Goal: Task Accomplishment & Management: Complete application form

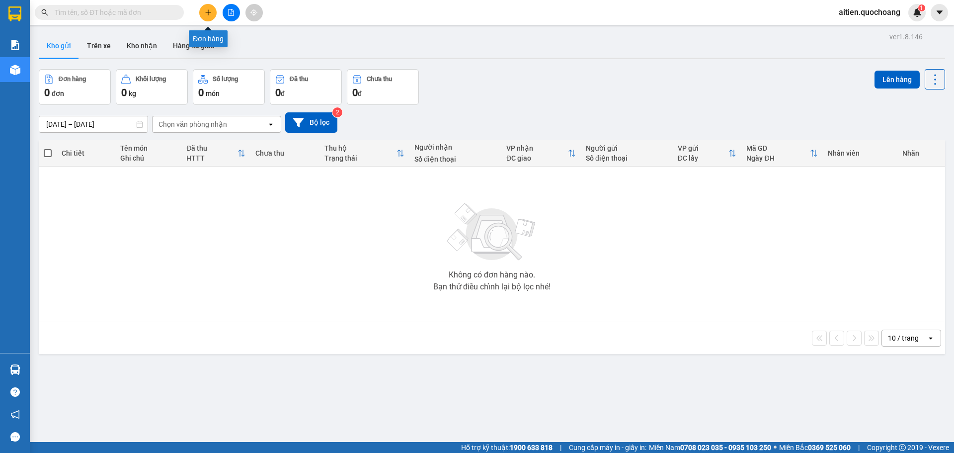
click at [208, 13] on icon "plus" at bounding box center [208, 11] width 0 height 5
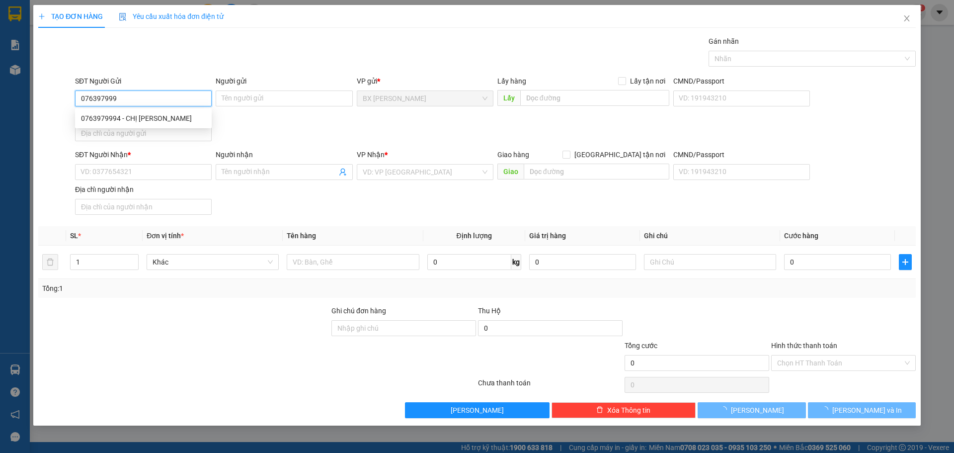
type input "0763979994"
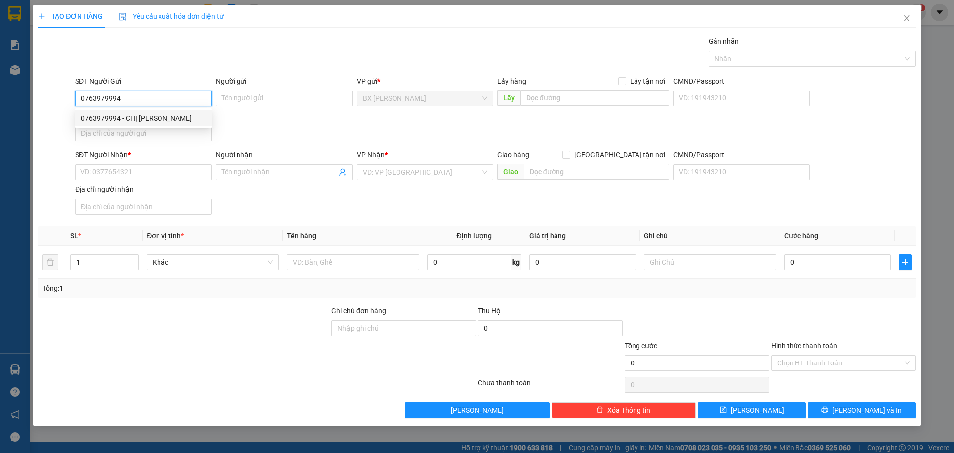
click at [154, 115] on div "0763979994 - CHỊ [PERSON_NAME]" at bounding box center [143, 118] width 125 height 11
type input "CHỊ [PERSON_NAME]"
type input "0763979994"
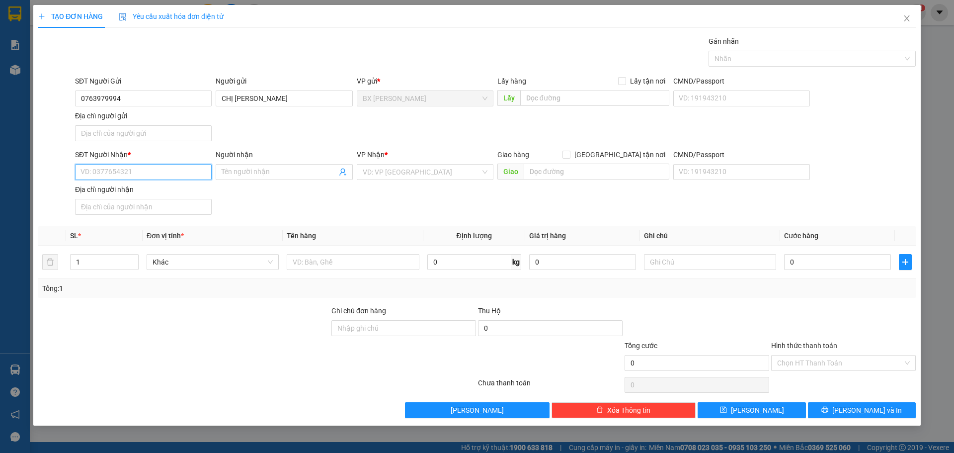
click at [158, 171] on input "SĐT Người Nhận *" at bounding box center [143, 172] width 137 height 16
type input "0934334772"
click at [158, 195] on div "0934334772 - CHỊ [PERSON_NAME]" at bounding box center [143, 191] width 125 height 11
type input "CHỊ [PERSON_NAME]"
type input "0934334772"
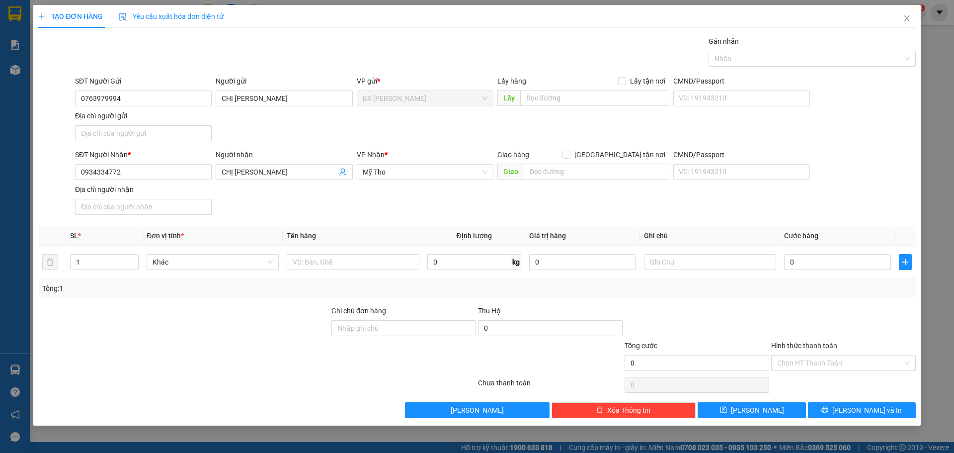
click at [476, 126] on div "SĐT Người Gửi 0763979994 Người gửi CHỊ PHƯƠNG VP gửi * BX Cao Lãnh Lấy hàng Lấy…" at bounding box center [495, 111] width 845 height 70
click at [319, 265] on input "text" at bounding box center [353, 262] width 132 height 16
click at [92, 261] on input "1" at bounding box center [105, 261] width 68 height 15
type input "2"
click at [352, 264] on input "text" at bounding box center [353, 262] width 132 height 16
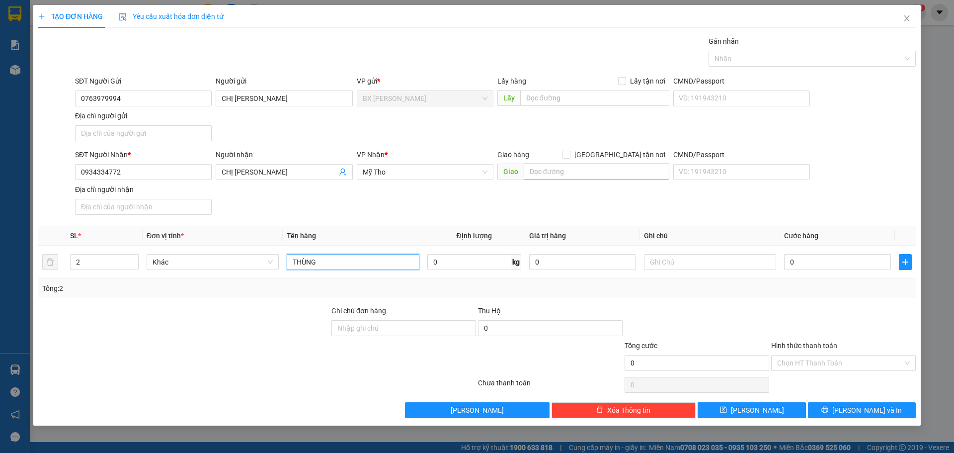
type input "THÙNG"
click at [582, 174] on input "text" at bounding box center [597, 171] width 146 height 16
type input "BẾN XE MỸ THO"
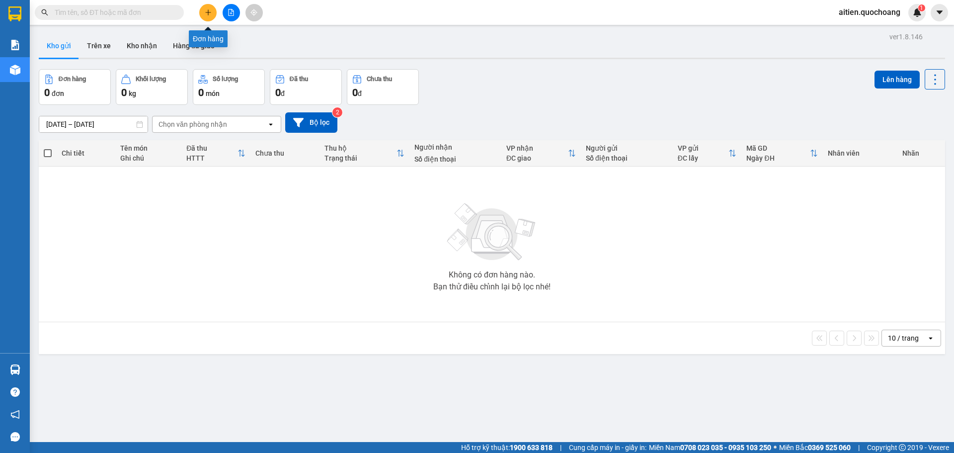
click at [206, 11] on icon "plus" at bounding box center [208, 12] width 7 height 7
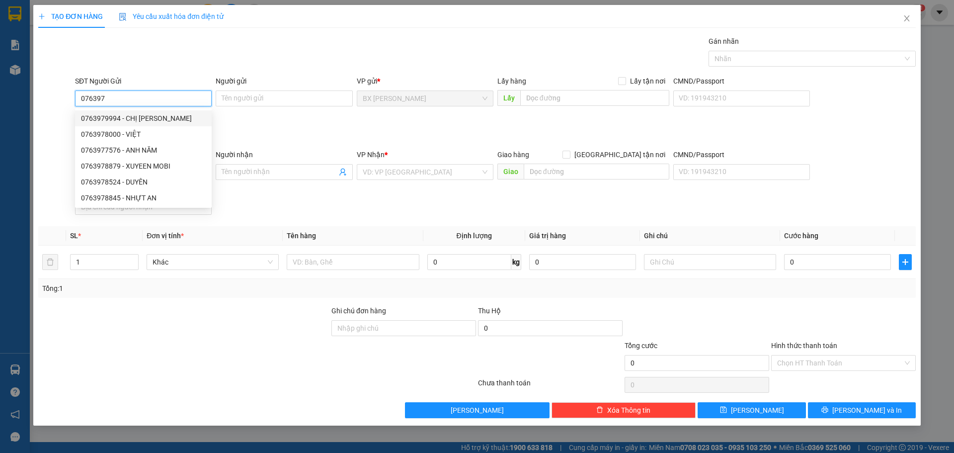
click at [153, 116] on div "0763979994 - CHỊ [PERSON_NAME]" at bounding box center [143, 118] width 125 height 11
type input "0763979994"
type input "CHỊ [PERSON_NAME]"
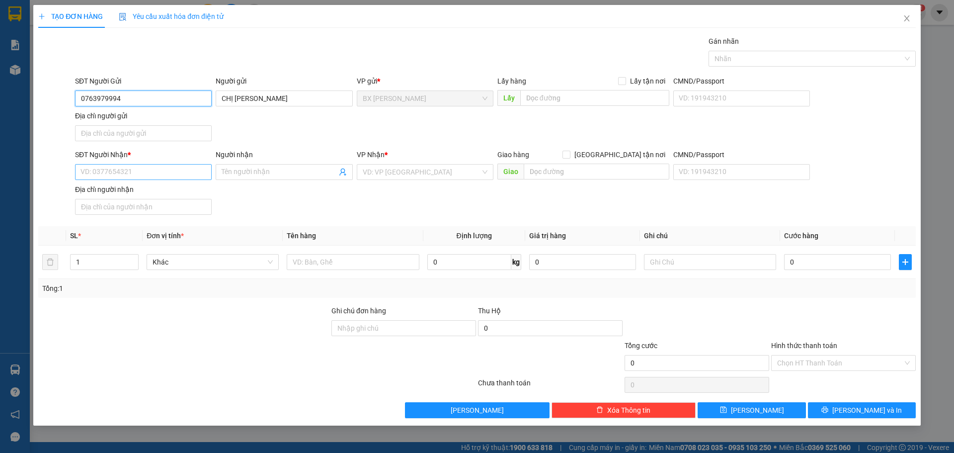
type input "0763979994"
click at [148, 172] on input "SĐT Người Nhận *" at bounding box center [143, 172] width 137 height 16
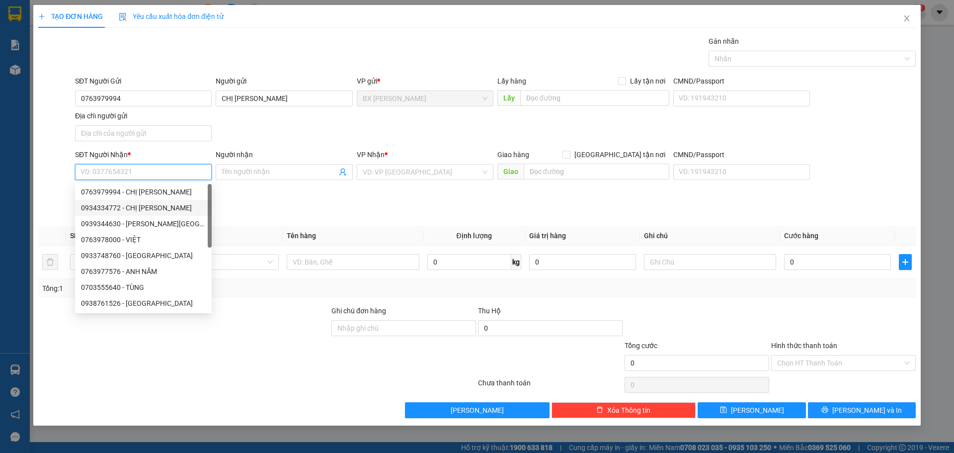
click at [158, 208] on div "0934334772 - CHỊ [PERSON_NAME]" at bounding box center [143, 207] width 125 height 11
type input "0934334772"
type input "CHỊ [PERSON_NAME]"
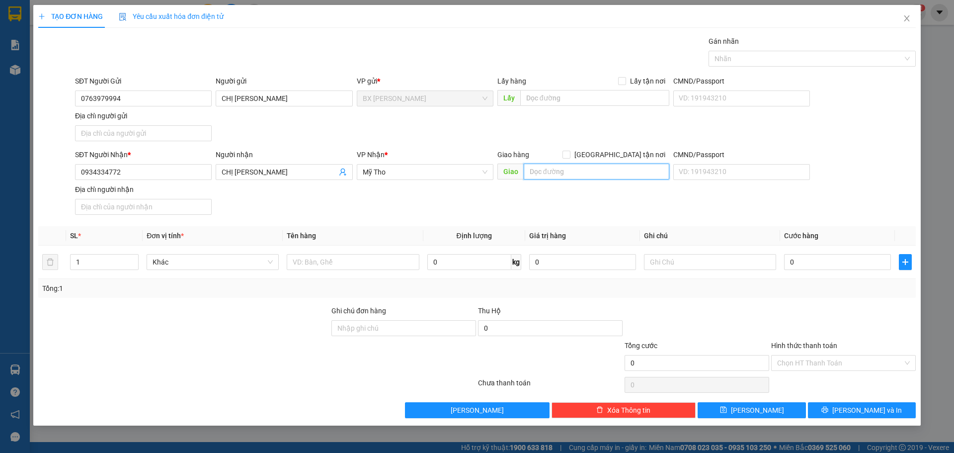
click at [558, 169] on input "text" at bounding box center [597, 171] width 146 height 16
type input "BẾN XE MỸ THO"
click at [109, 257] on input "1" at bounding box center [105, 261] width 68 height 15
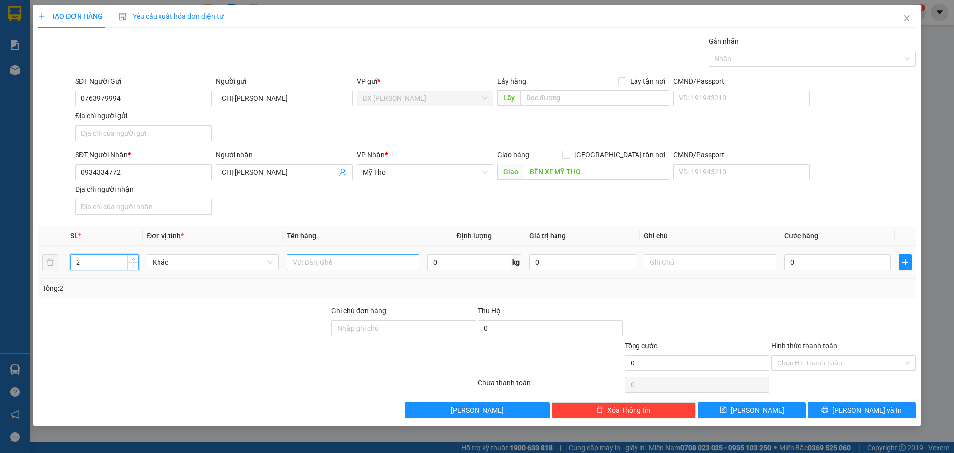
type input "2"
click at [320, 262] on input "text" at bounding box center [353, 262] width 132 height 16
type input "THÙNG"
click at [812, 264] on input "0" at bounding box center [837, 262] width 107 height 16
type input "1"
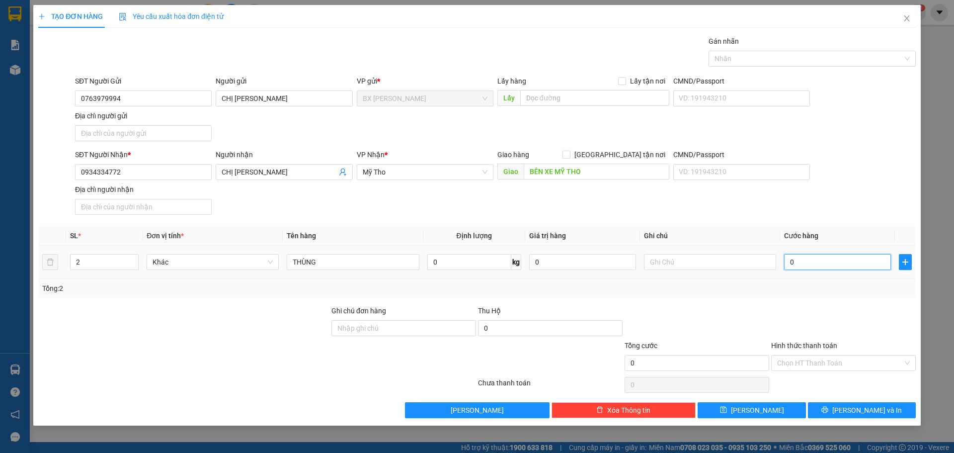
type input "1"
type input "10"
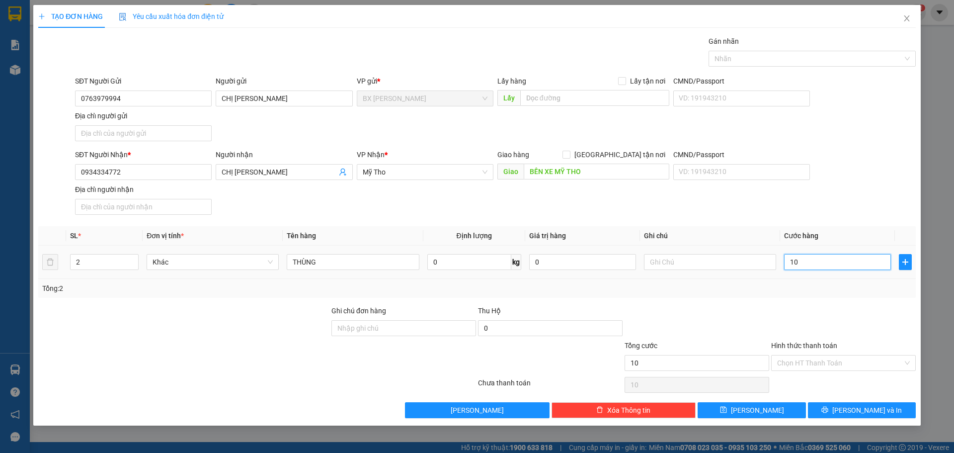
type input "100"
type input "1.000"
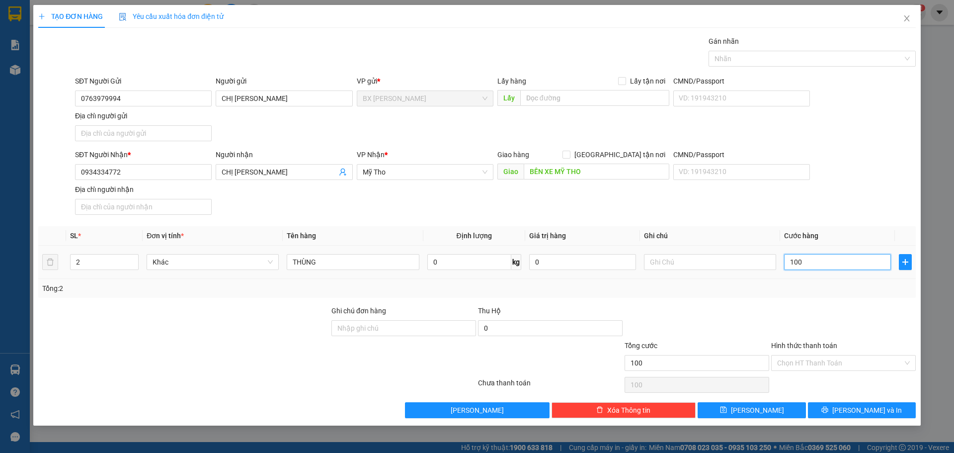
type input "1.000"
type input "10.000"
type input "100.000"
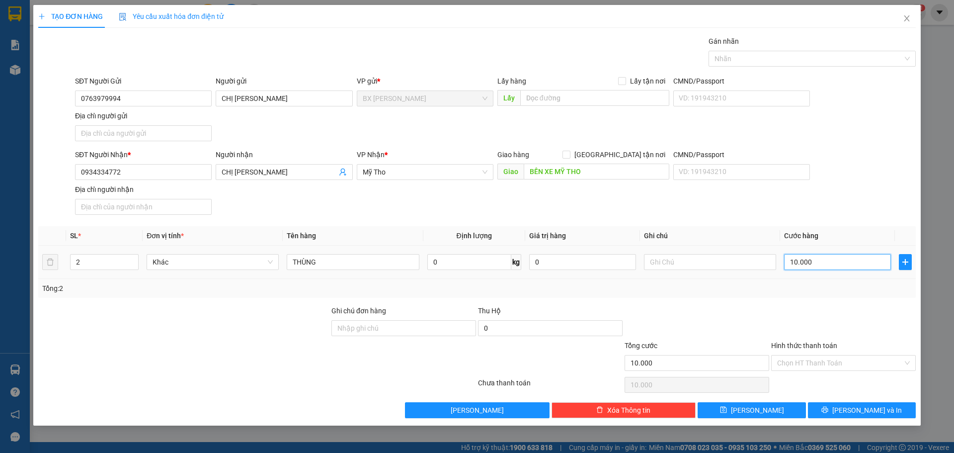
type input "100.000"
click at [849, 361] on input "Hình thức thanh toán" at bounding box center [840, 362] width 126 height 15
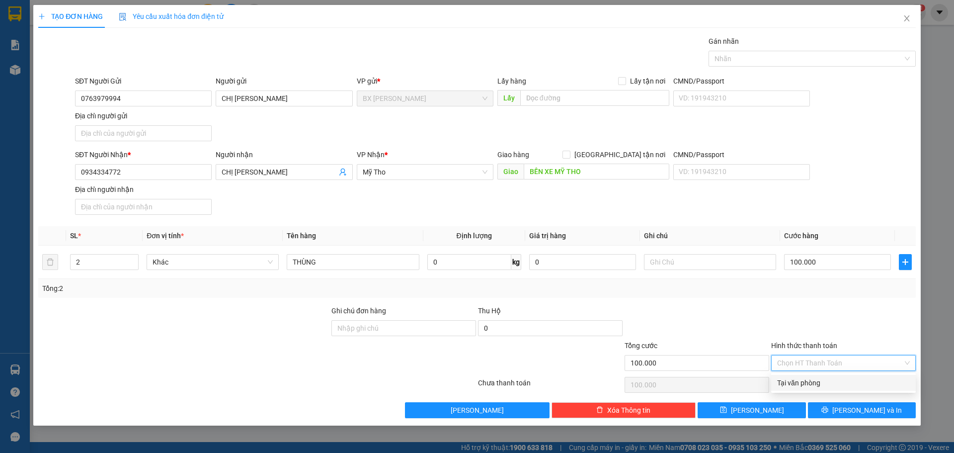
click at [827, 383] on div "Tại văn phòng" at bounding box center [843, 382] width 133 height 11
type input "0"
click at [477, 173] on span "Mỹ Tho" at bounding box center [425, 171] width 125 height 15
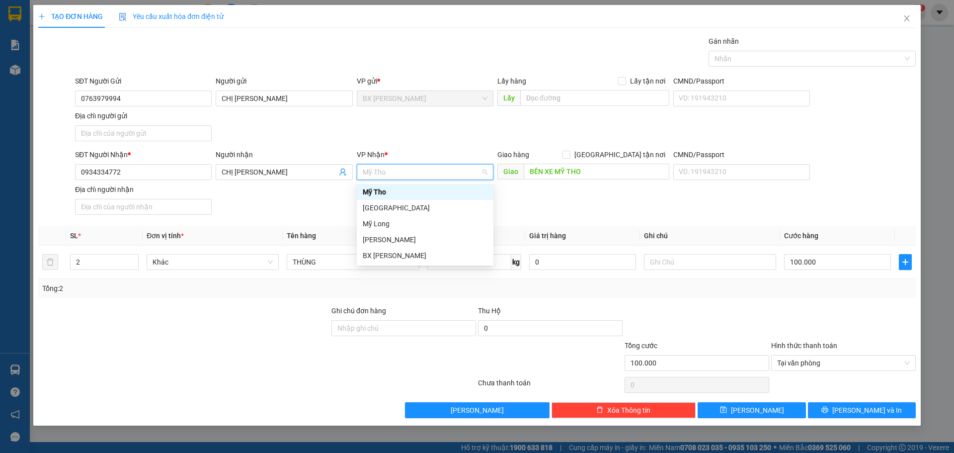
click at [402, 192] on div "Mỹ Tho" at bounding box center [425, 191] width 125 height 11
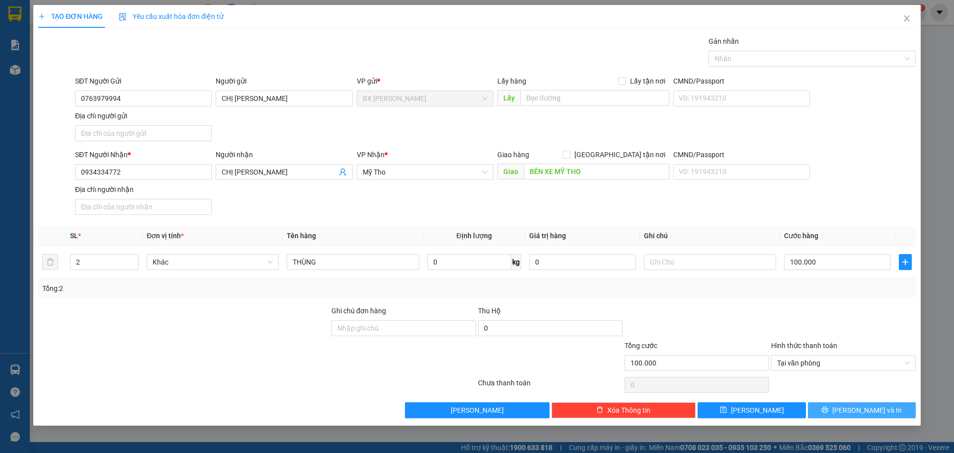
click at [856, 411] on span "[PERSON_NAME] và In" at bounding box center [867, 409] width 70 height 11
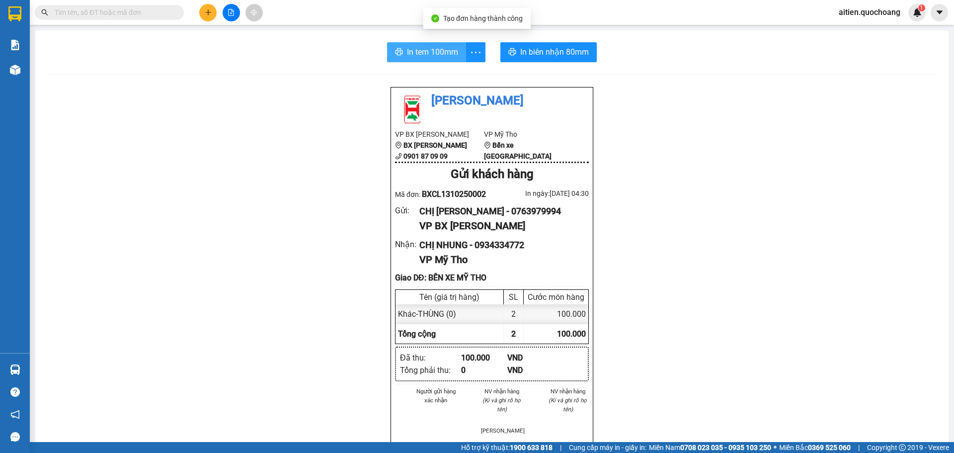
click at [427, 55] on span "In tem 100mm" at bounding box center [432, 52] width 51 height 12
drag, startPoint x: 428, startPoint y: 53, endPoint x: 442, endPoint y: 50, distance: 14.2
click at [428, 52] on span "In tem 100mm" at bounding box center [432, 52] width 51 height 12
drag, startPoint x: 432, startPoint y: 46, endPoint x: 457, endPoint y: 52, distance: 25.1
click at [434, 45] on button "In tem 100mm" at bounding box center [426, 52] width 79 height 20
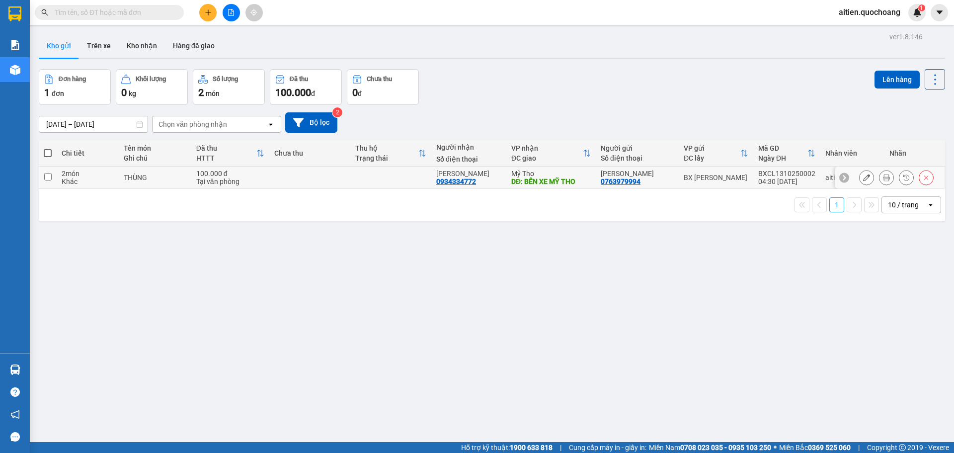
click at [46, 176] on input "checkbox" at bounding box center [47, 176] width 7 height 7
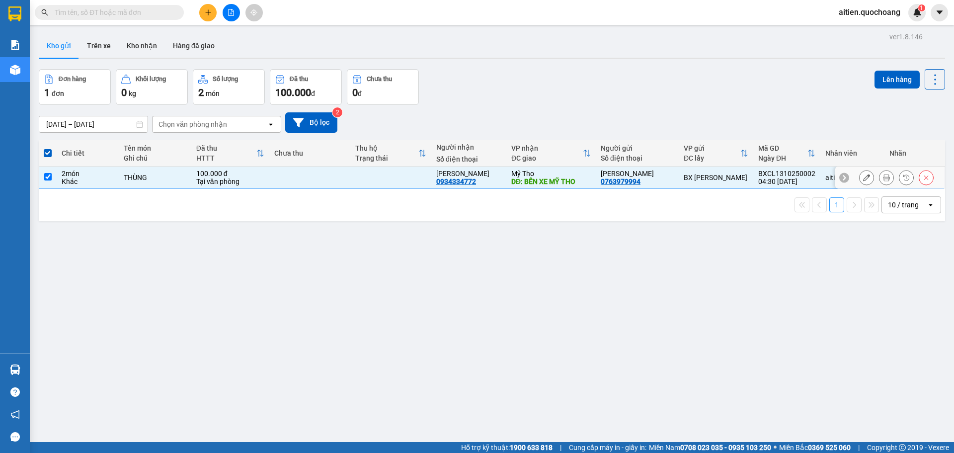
click at [47, 176] on input "checkbox" at bounding box center [47, 176] width 7 height 7
checkbox input "false"
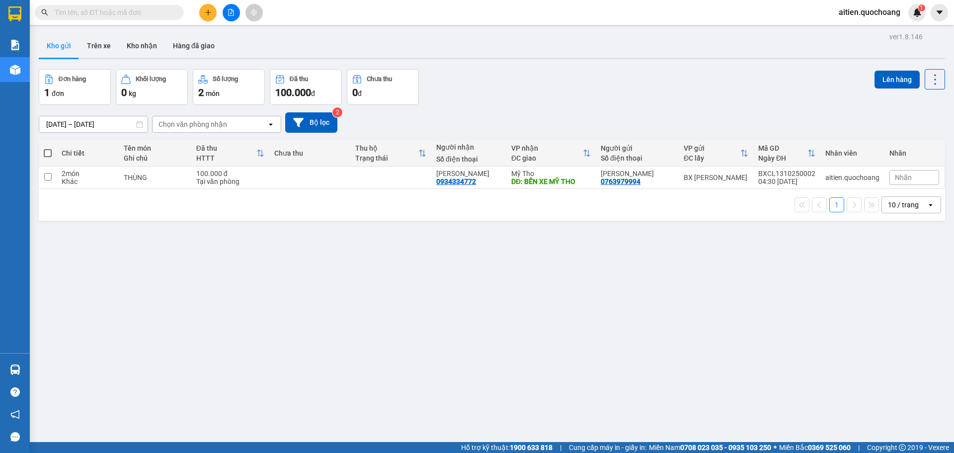
drag, startPoint x: 46, startPoint y: 153, endPoint x: 65, endPoint y: 154, distance: 19.4
click at [46, 152] on span at bounding box center [48, 153] width 8 height 8
click at [48, 148] on input "checkbox" at bounding box center [48, 148] width 0 height 0
checkbox input "true"
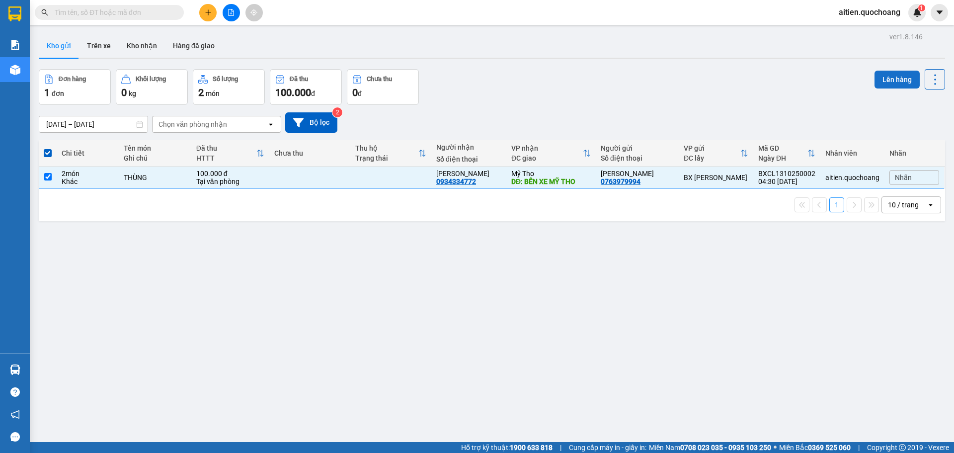
click at [877, 74] on button "Lên hàng" at bounding box center [897, 80] width 45 height 18
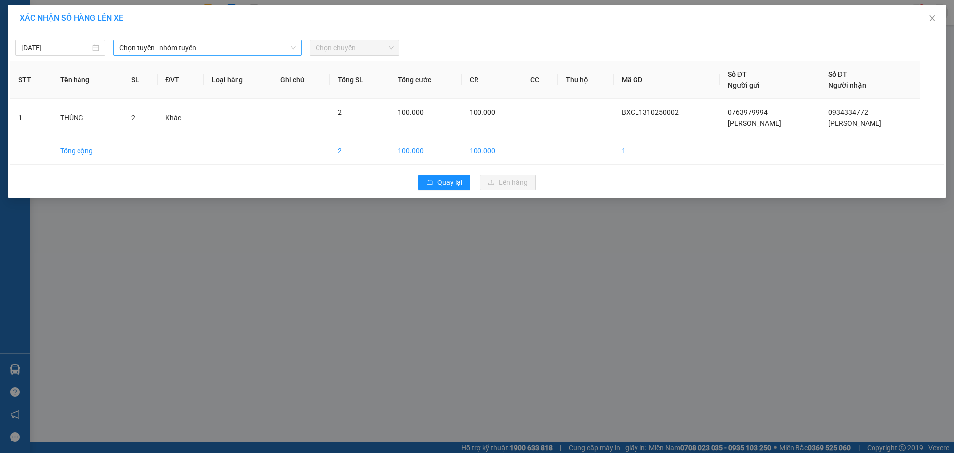
click at [271, 41] on span "Chọn tuyến - nhóm tuyến" at bounding box center [207, 47] width 176 height 15
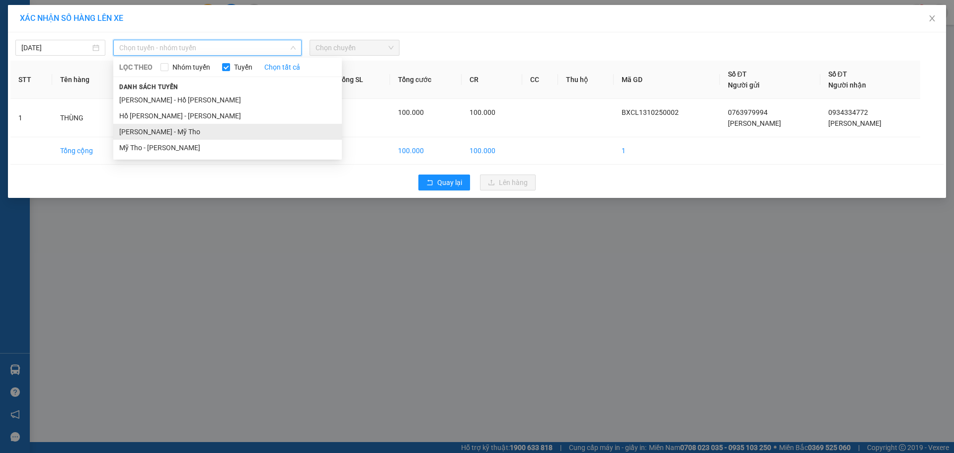
click at [197, 130] on li "Cao Lãnh - Mỹ Tho" at bounding box center [227, 132] width 229 height 16
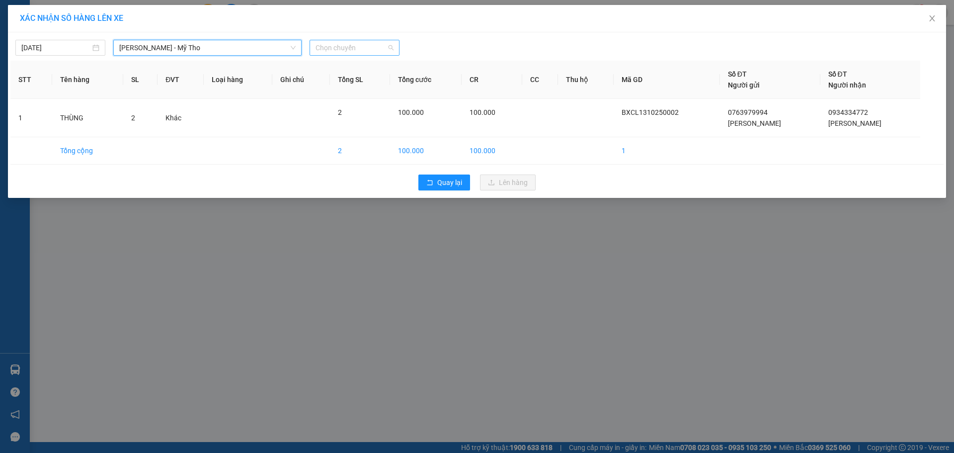
click at [360, 47] on span "Chọn chuyến" at bounding box center [355, 47] width 78 height 15
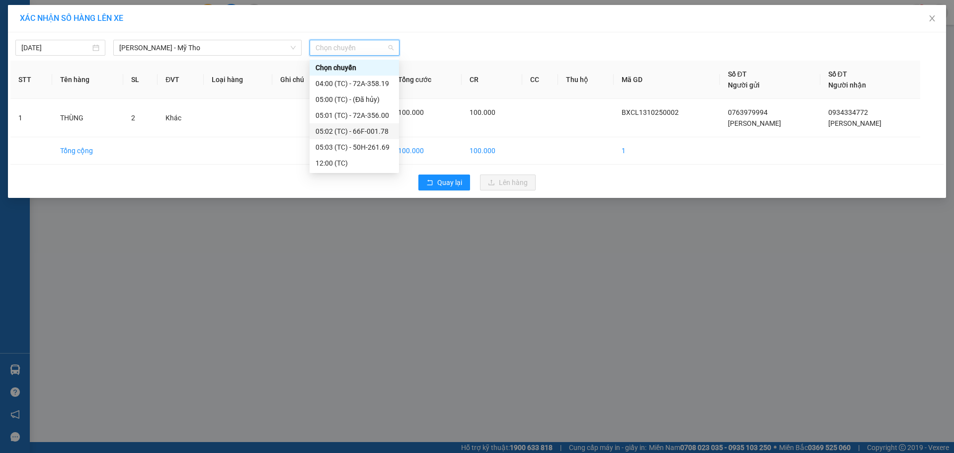
click at [364, 126] on div "05:02 (TC) - 66F-001.78" at bounding box center [355, 131] width 78 height 11
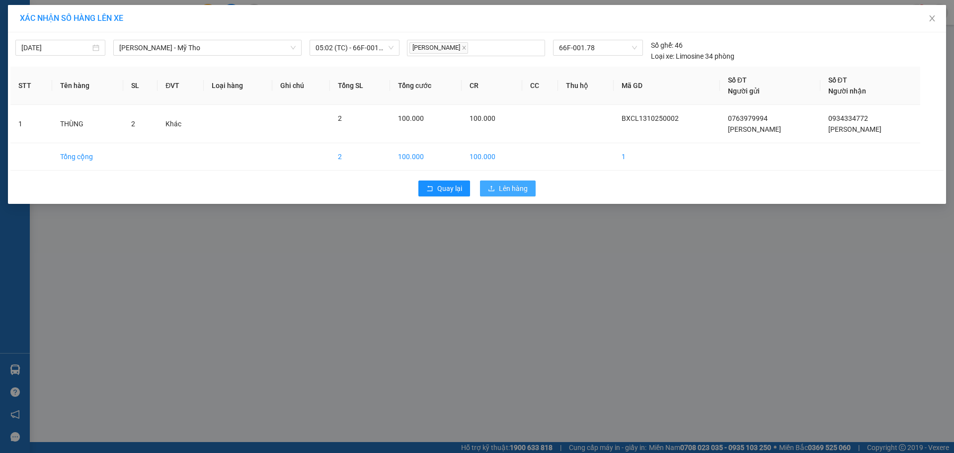
click at [520, 186] on span "Lên hàng" at bounding box center [513, 188] width 29 height 11
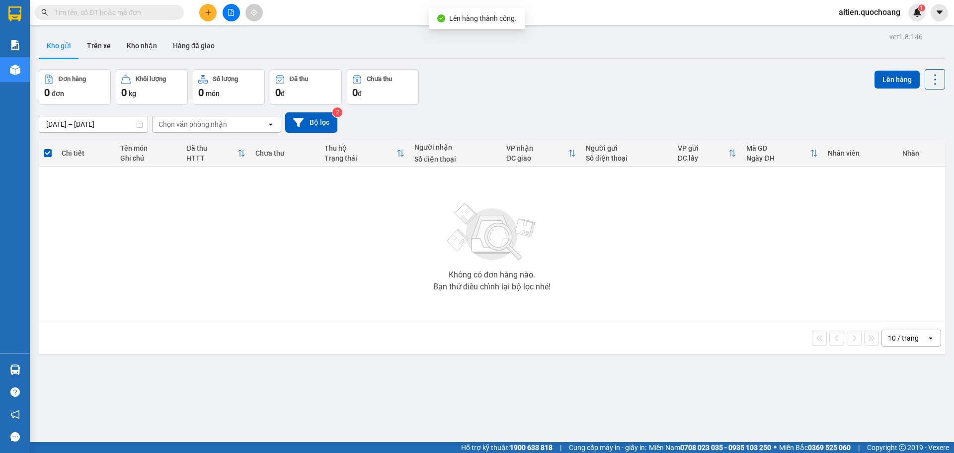
click at [143, 7] on input "text" at bounding box center [113, 12] width 117 height 11
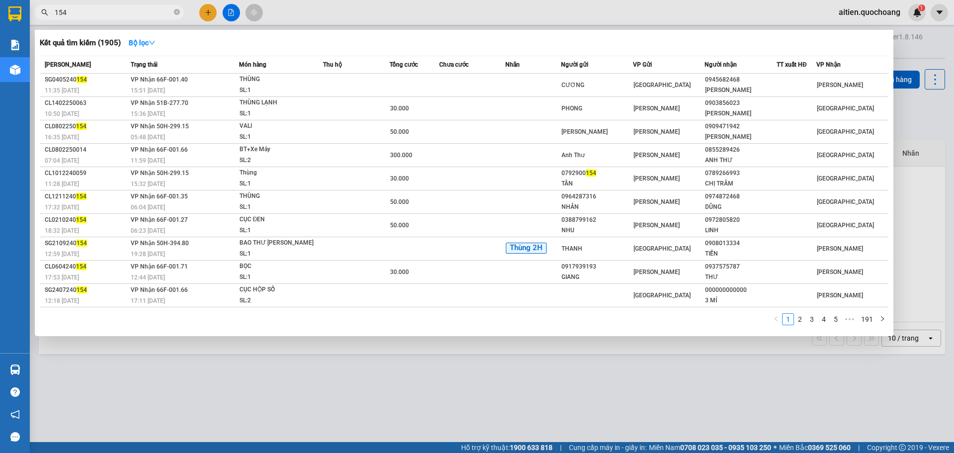
type input "154"
